Goal: Information Seeking & Learning: Learn about a topic

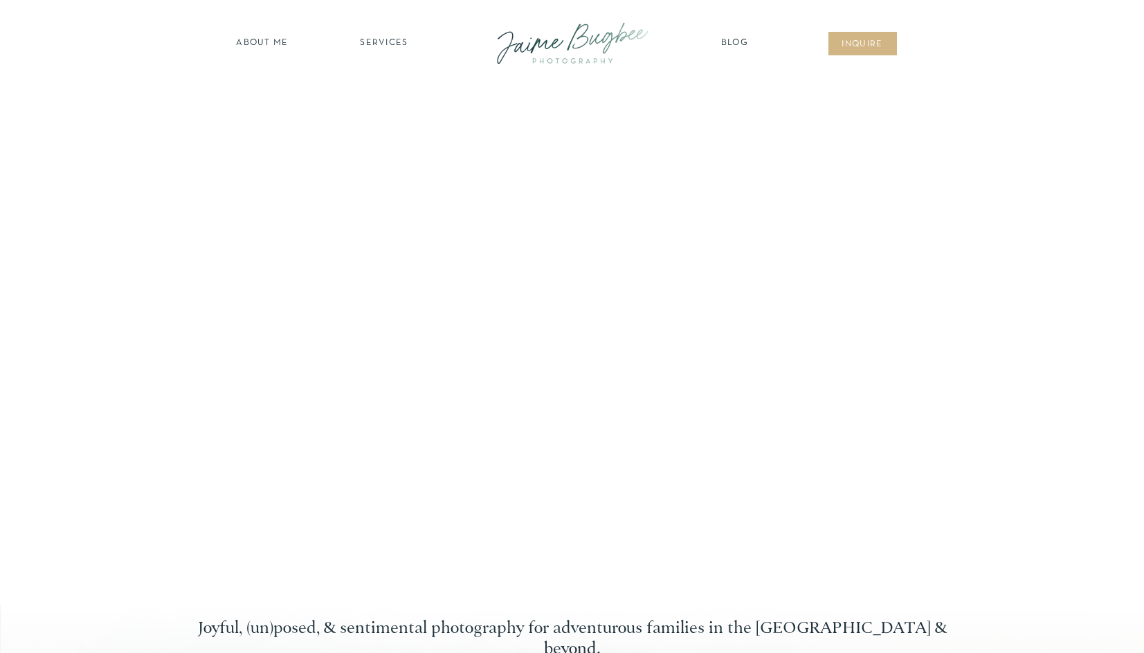
click at [380, 46] on nav "SERVICES" at bounding box center [384, 44] width 78 height 14
click at [377, 113] on nav "families" at bounding box center [385, 119] width 106 height 13
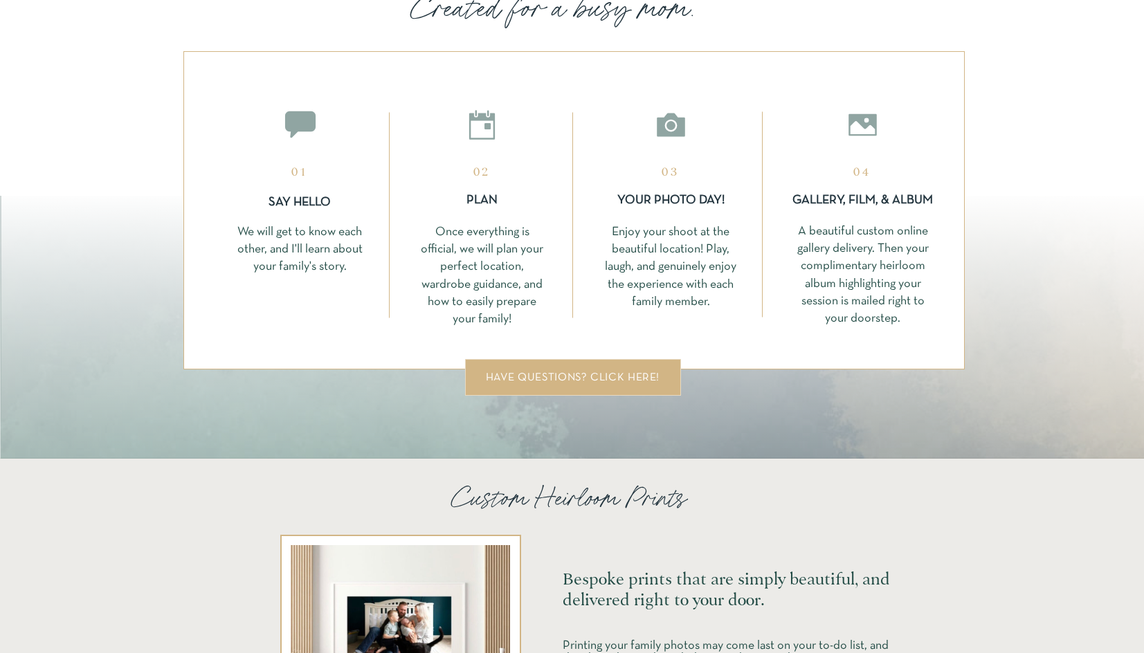
scroll to position [2736, 0]
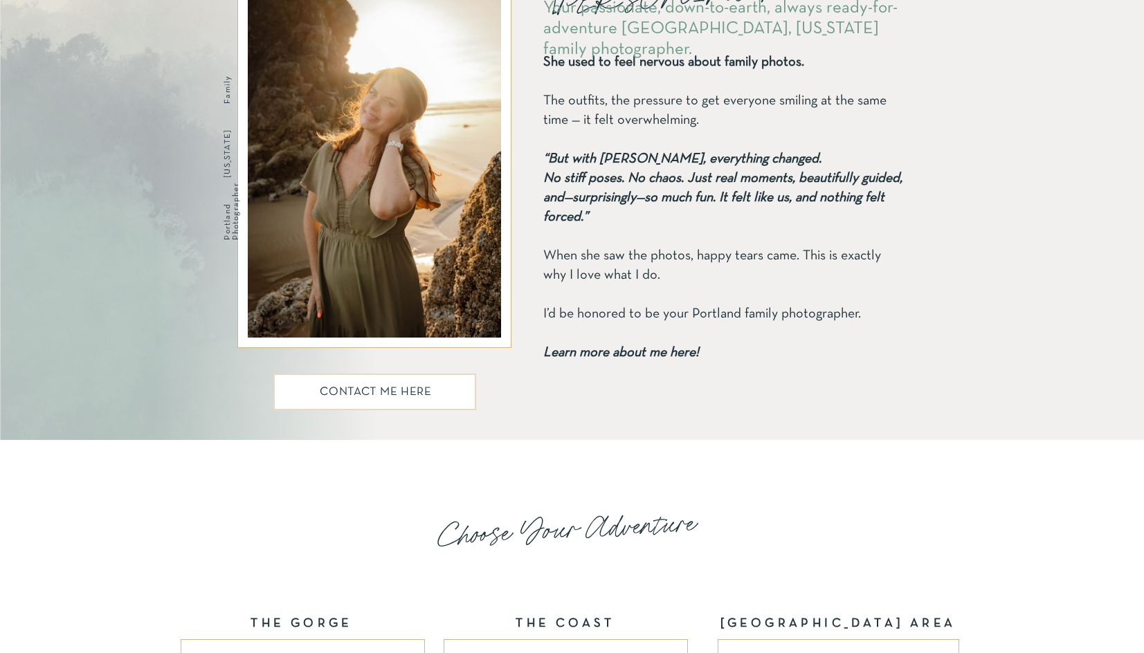
scroll to position [1924, 0]
